Goal: Task Accomplishment & Management: Use online tool/utility

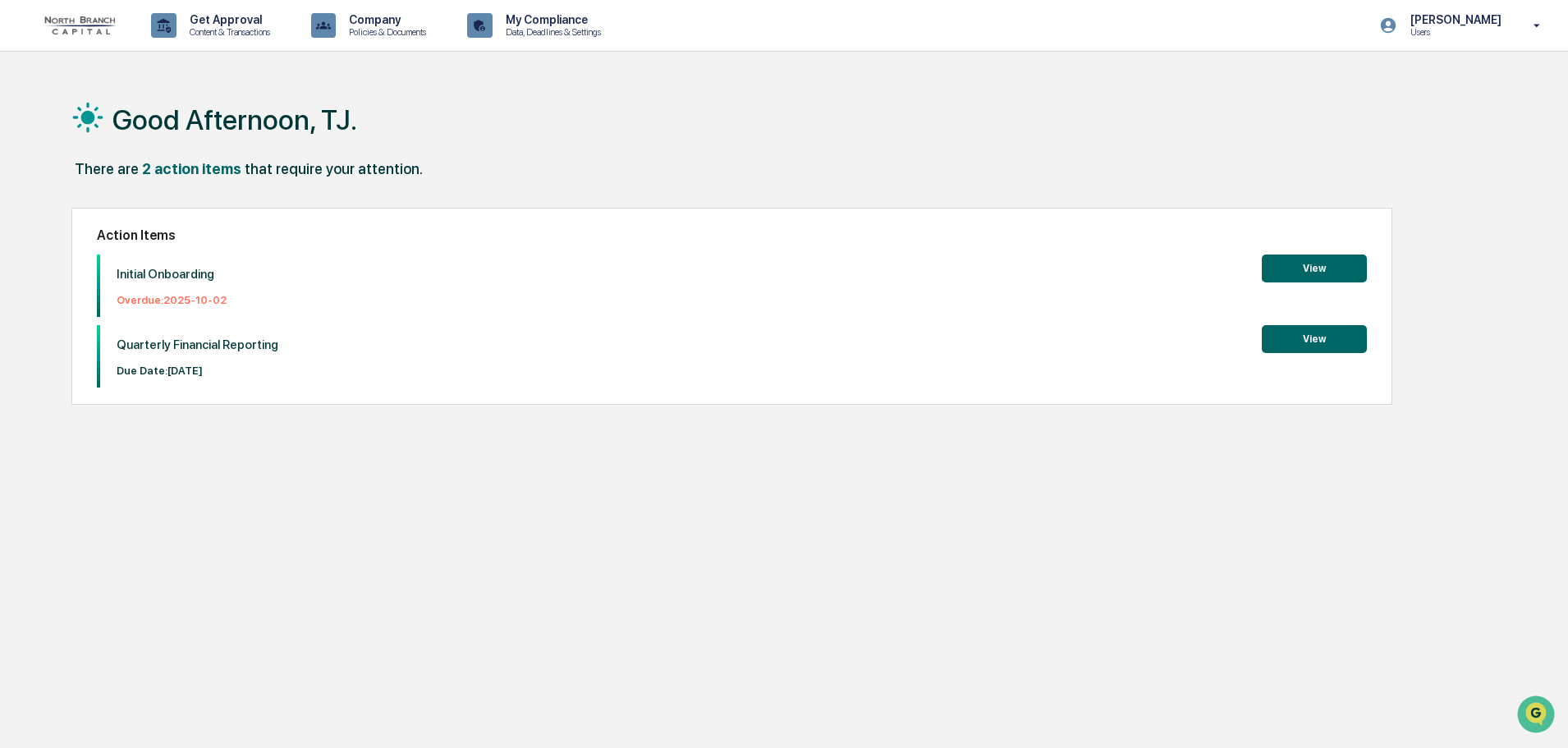
click at [1324, 267] on button "View" at bounding box center [1314, 268] width 105 height 28
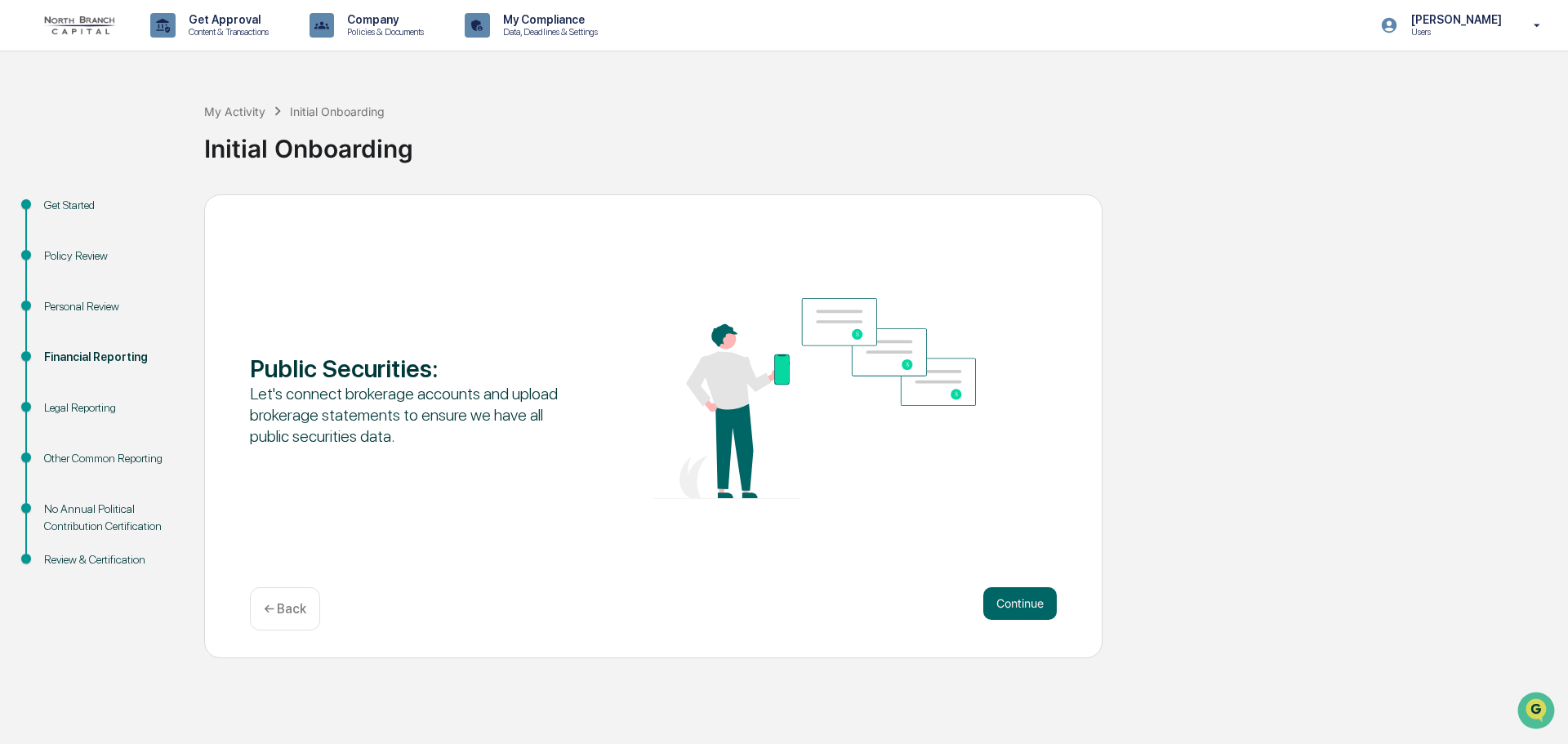
click at [978, 604] on div "Continue ← Back" at bounding box center [653, 608] width 807 height 44
click at [1023, 605] on button "Continue" at bounding box center [1020, 603] width 74 height 33
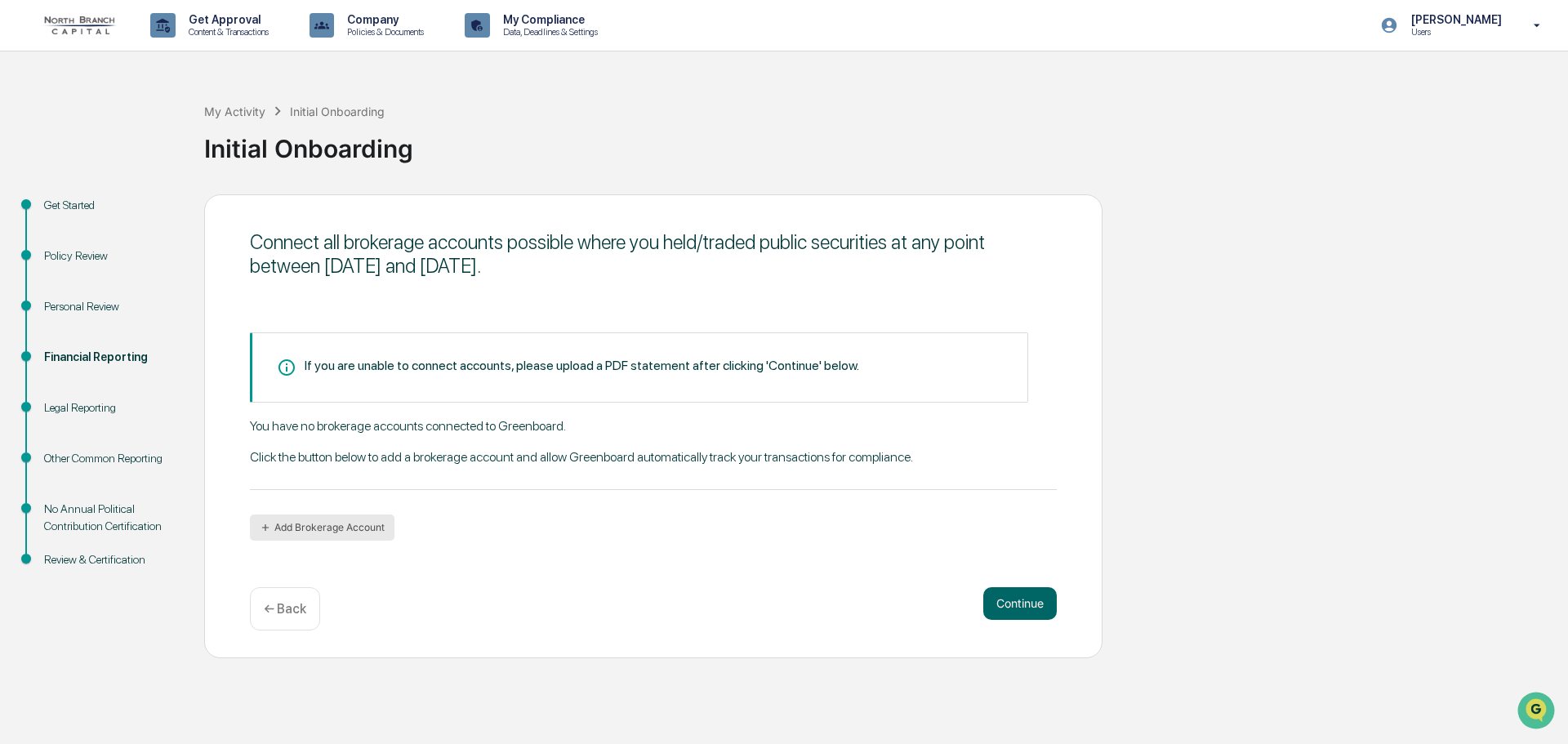
click at [324, 536] on button "Add Brokerage Account" at bounding box center [322, 527] width 145 height 26
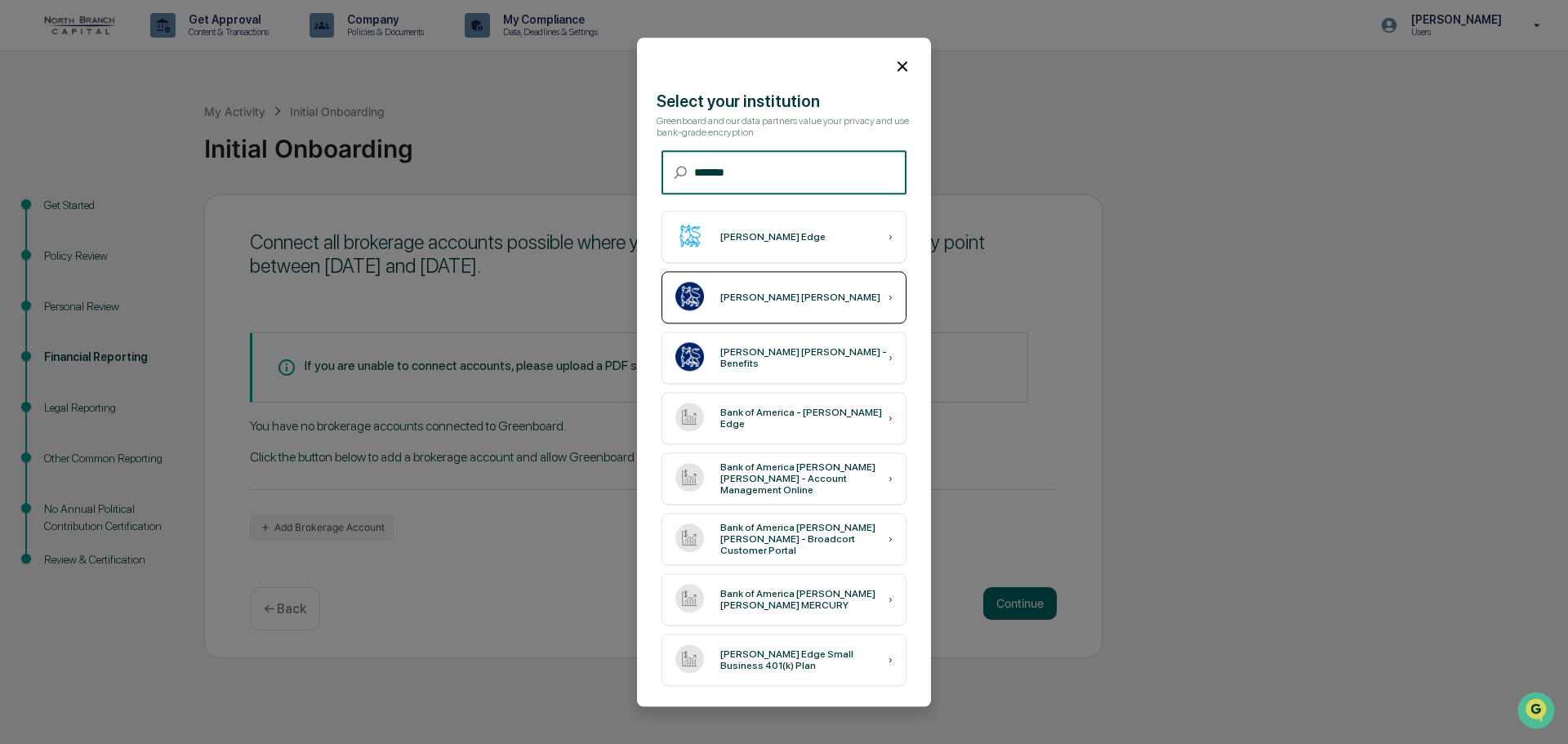
type input "*******"
click at [726, 294] on div "[PERSON_NAME] [PERSON_NAME]" at bounding box center [800, 297] width 160 height 12
click at [751, 299] on div "[PERSON_NAME] [PERSON_NAME]" at bounding box center [800, 297] width 160 height 12
click at [726, 296] on div "[PERSON_NAME] [PERSON_NAME]" at bounding box center [800, 297] width 160 height 12
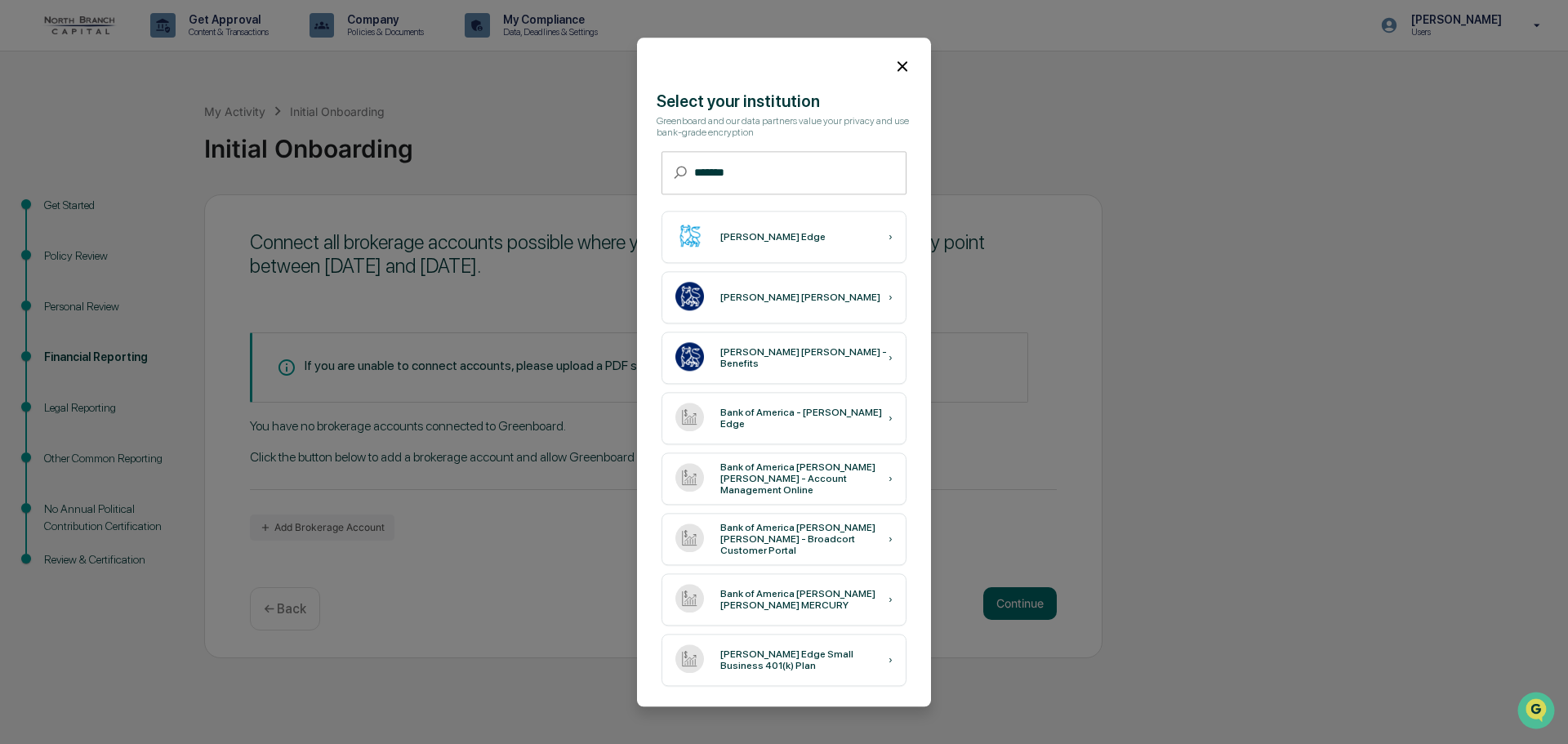
click at [899, 65] on icon at bounding box center [902, 66] width 18 height 18
